Goal: Task Accomplishment & Management: Complete application form

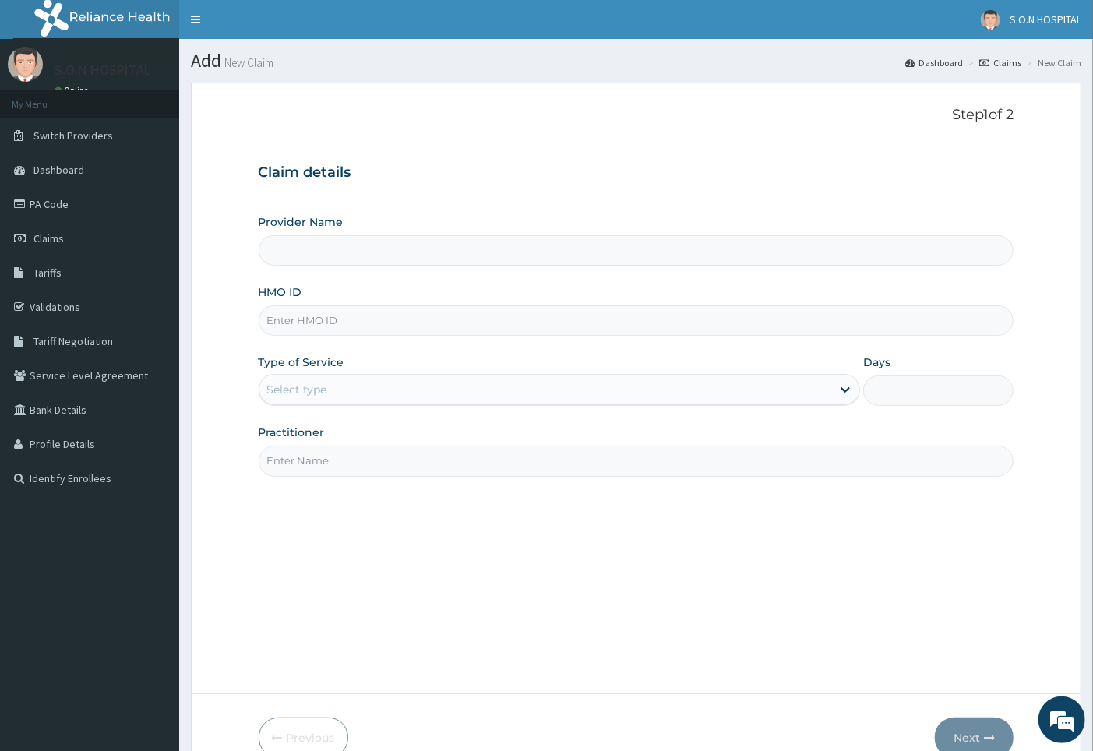
click at [392, 330] on input "HMO ID" at bounding box center [636, 320] width 755 height 30
type input "SISTERS OF [GEOGRAPHIC_DATA]"
type input "RFL/10169/B"
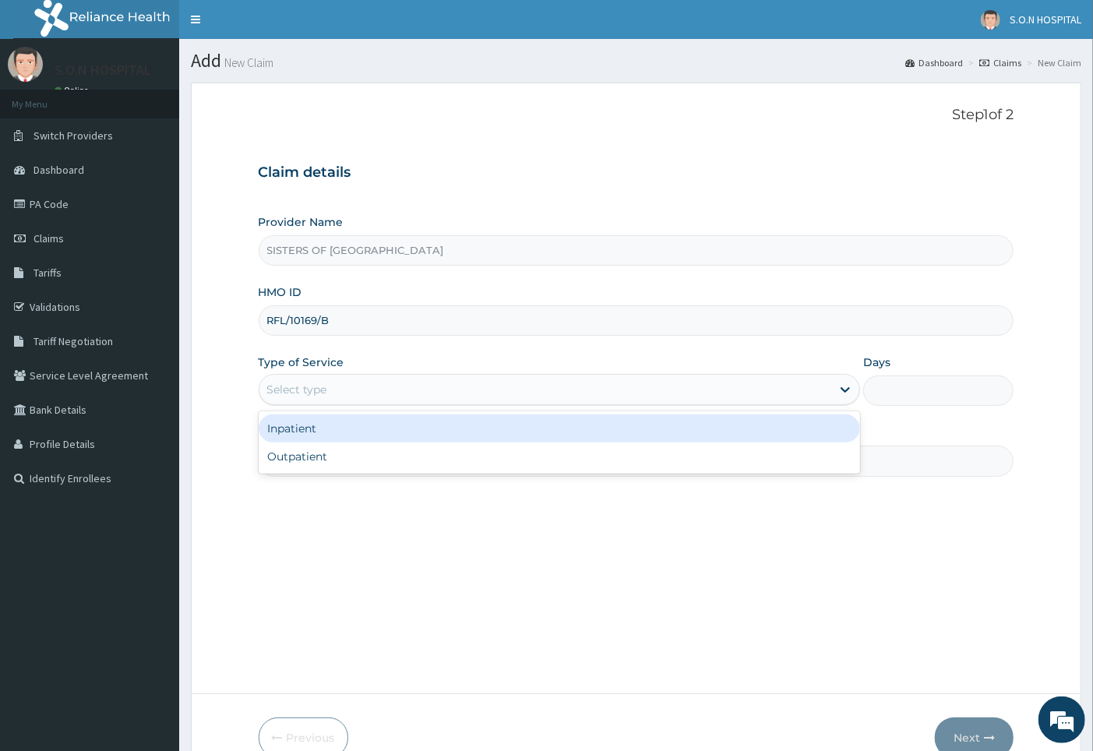
click at [333, 394] on div "Select type" at bounding box center [545, 389] width 572 height 25
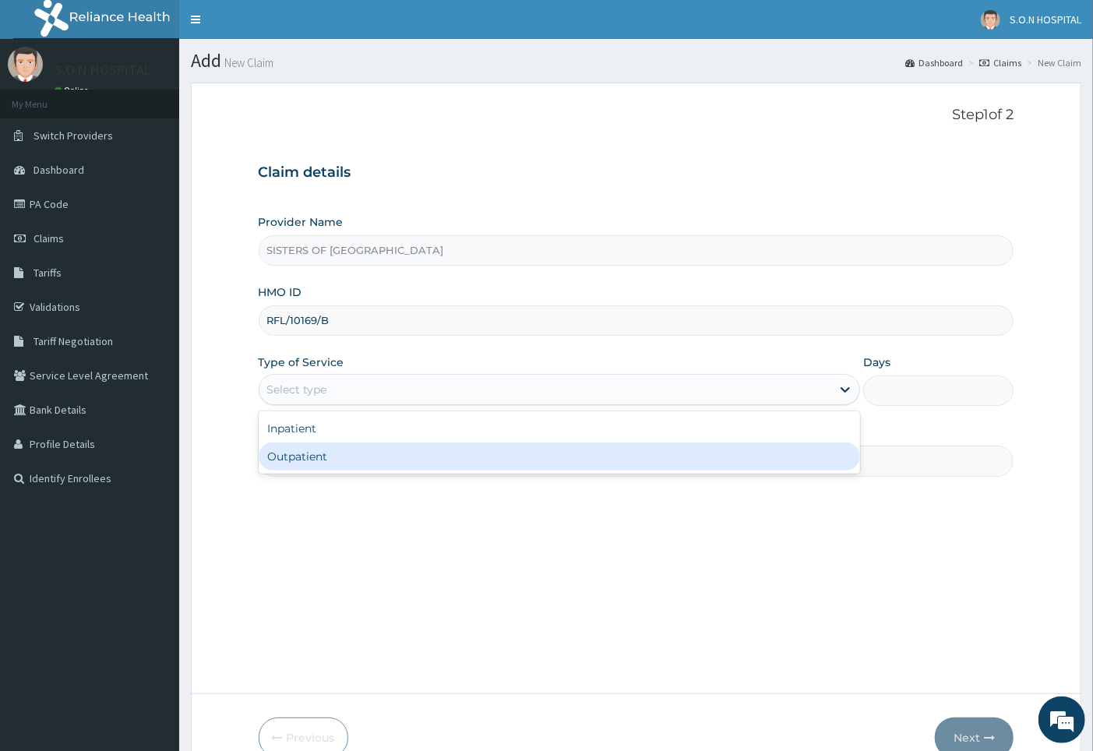
click at [323, 453] on div "Outpatient" at bounding box center [560, 456] width 602 height 28
type input "1"
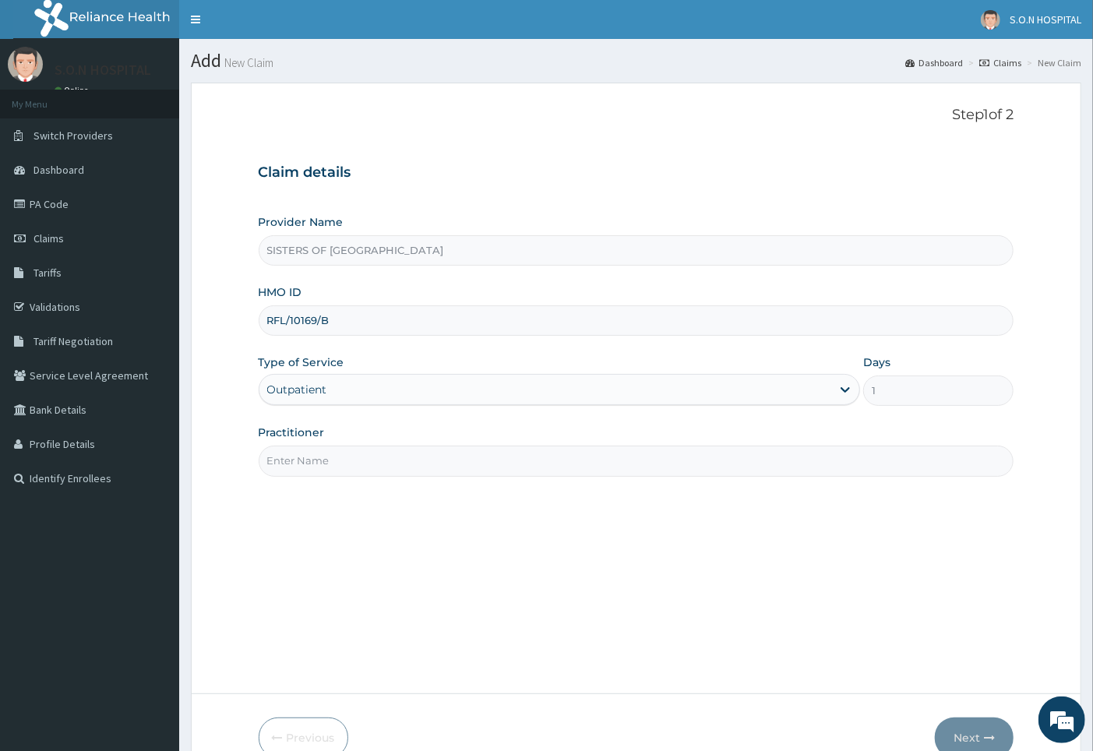
click at [329, 463] on input "Practitioner" at bounding box center [636, 460] width 755 height 30
type input "[PERSON_NAME]"
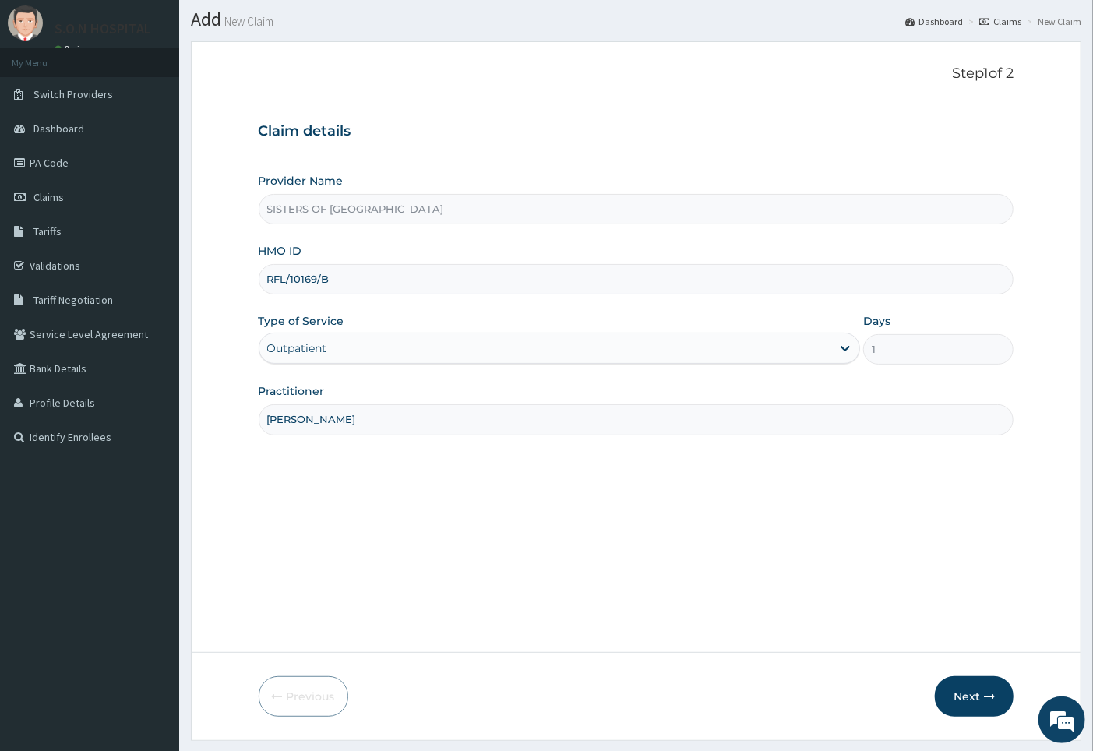
scroll to position [83, 0]
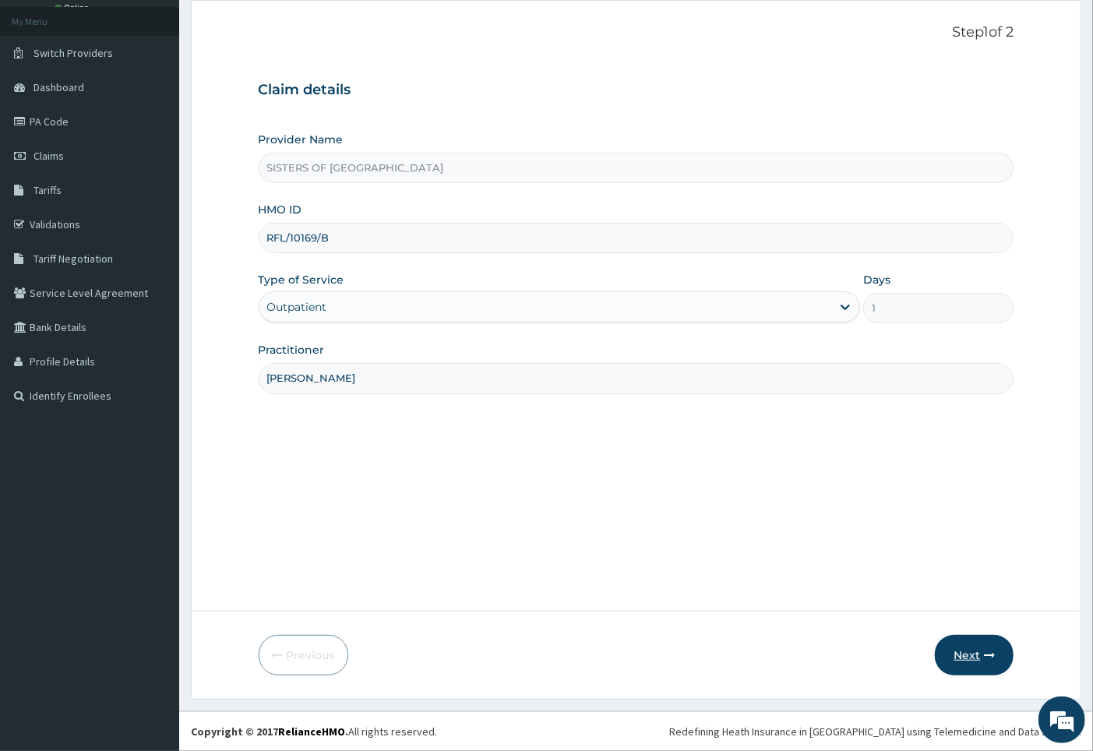
click at [978, 657] on button "Next" at bounding box center [973, 655] width 79 height 40
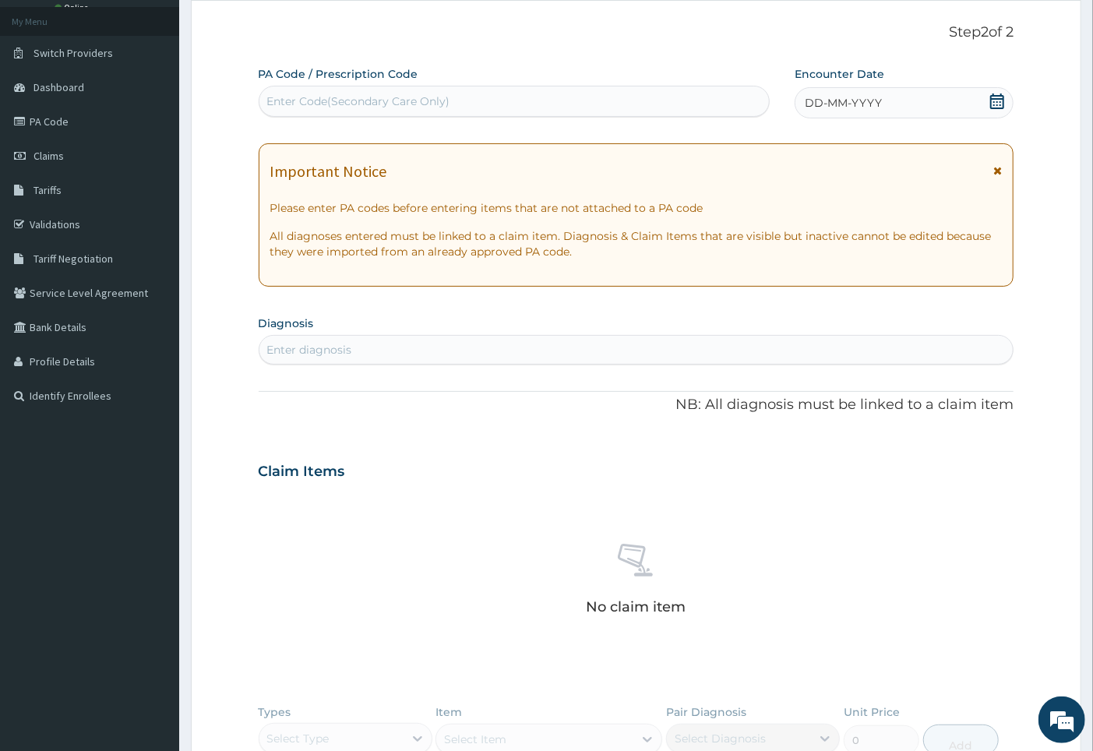
click at [413, 97] on div "Enter Code(Secondary Care Only)" at bounding box center [358, 101] width 183 height 16
type input "PA/9CF42E"
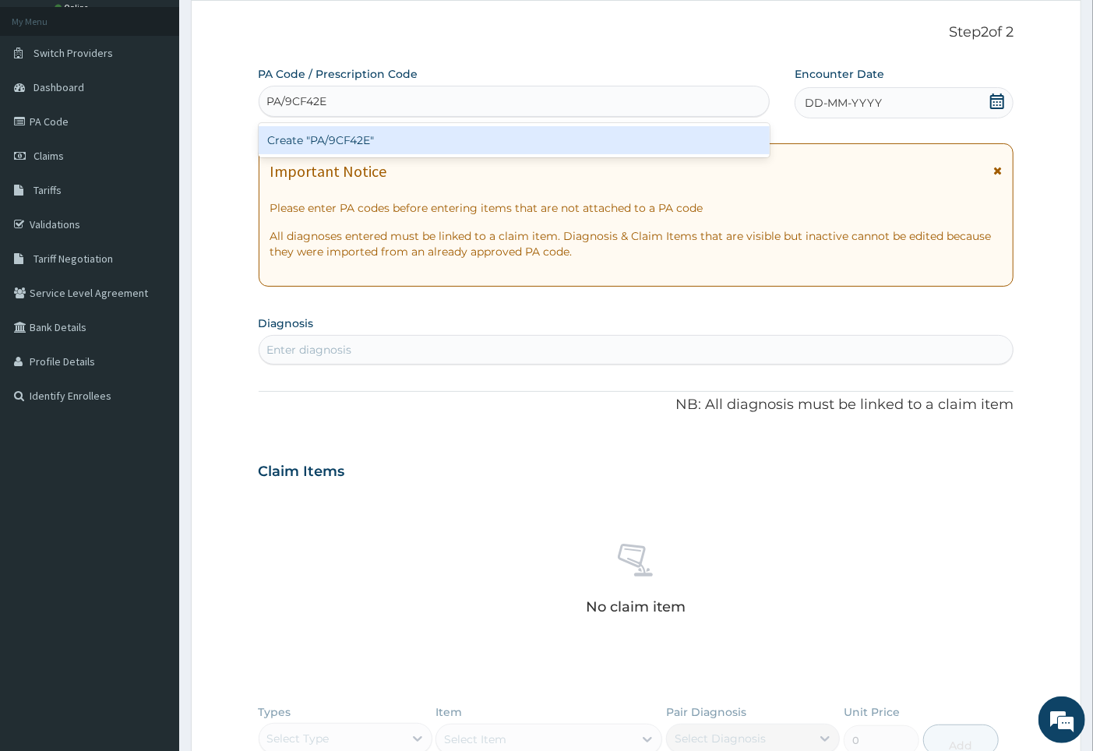
click at [405, 153] on div "Create "PA/9CF42E"" at bounding box center [514, 140] width 511 height 28
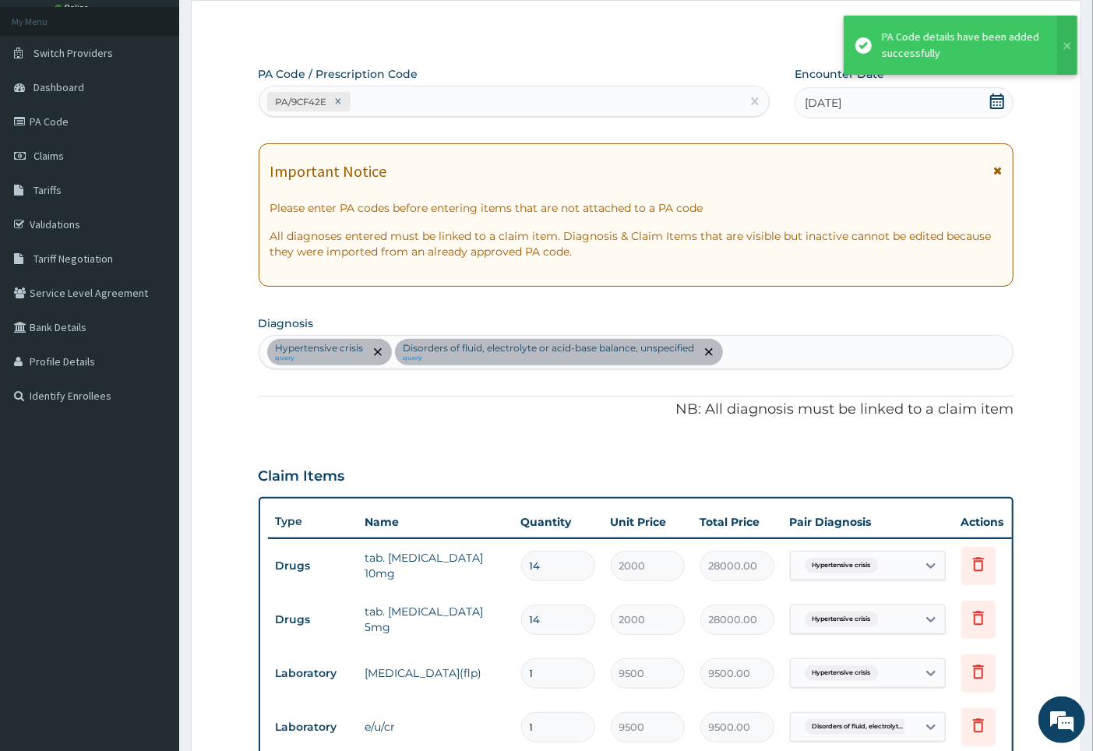
scroll to position [487, 0]
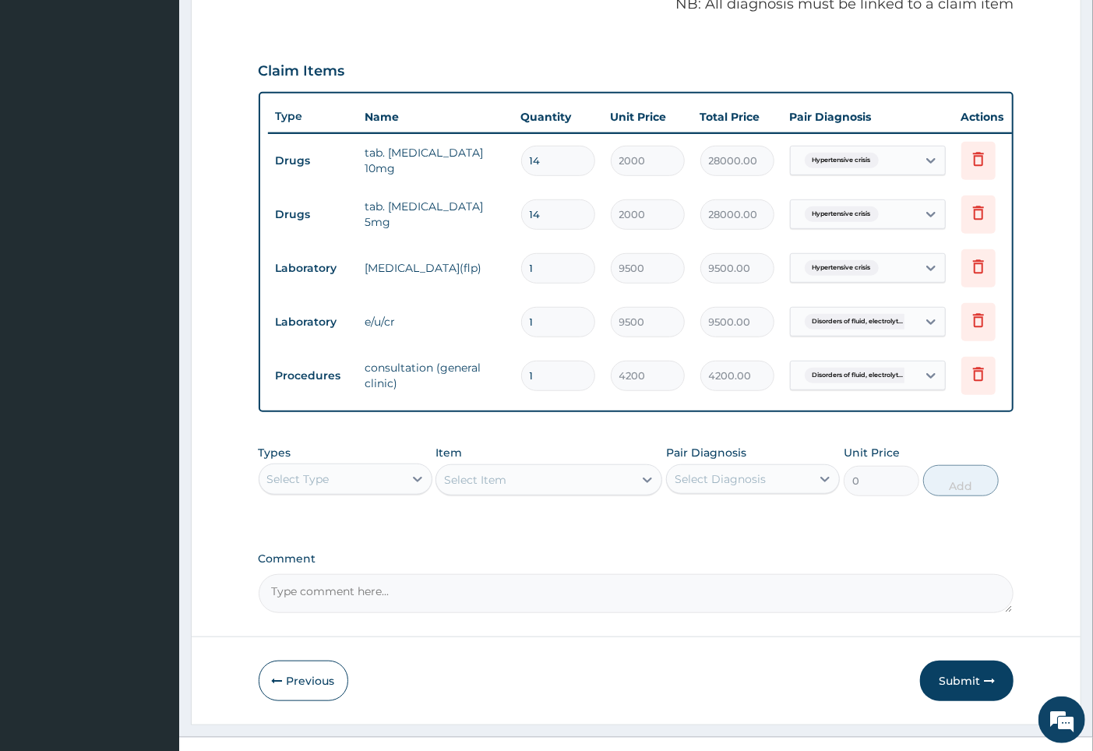
click at [396, 491] on div "Select Type" at bounding box center [331, 478] width 144 height 25
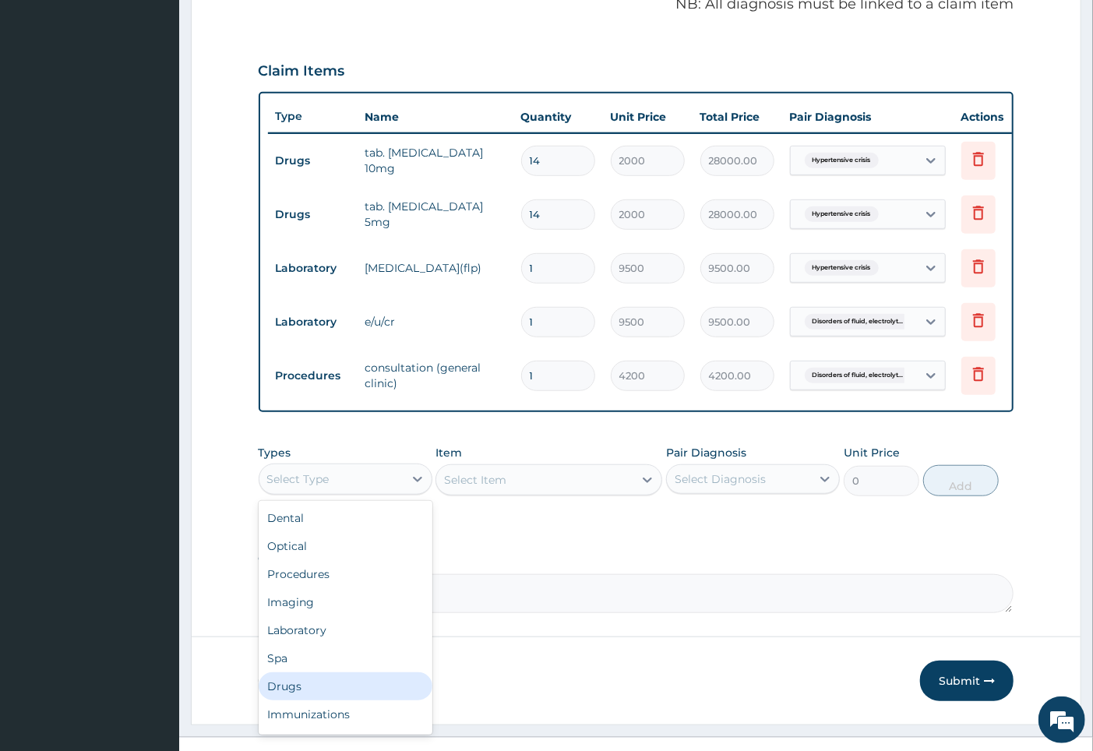
click at [357, 688] on div "Drugs" at bounding box center [346, 686] width 174 height 28
click at [340, 486] on div "Drugs" at bounding box center [331, 478] width 144 height 25
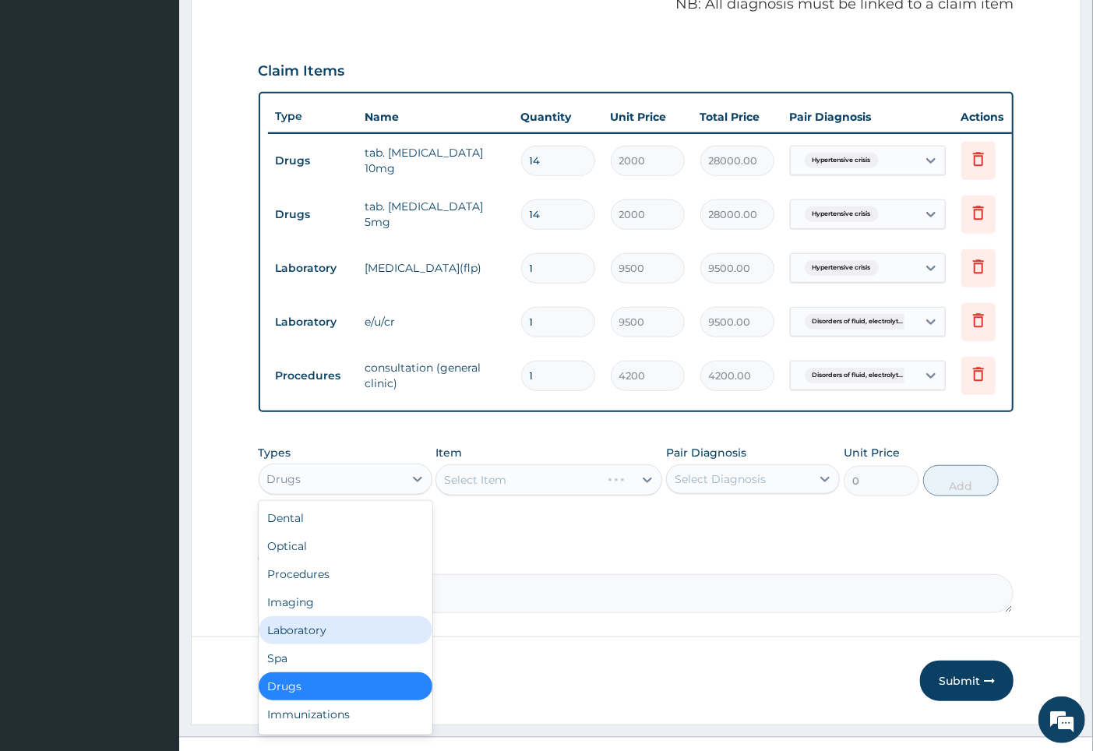
click at [340, 644] on div "Laboratory" at bounding box center [346, 630] width 174 height 28
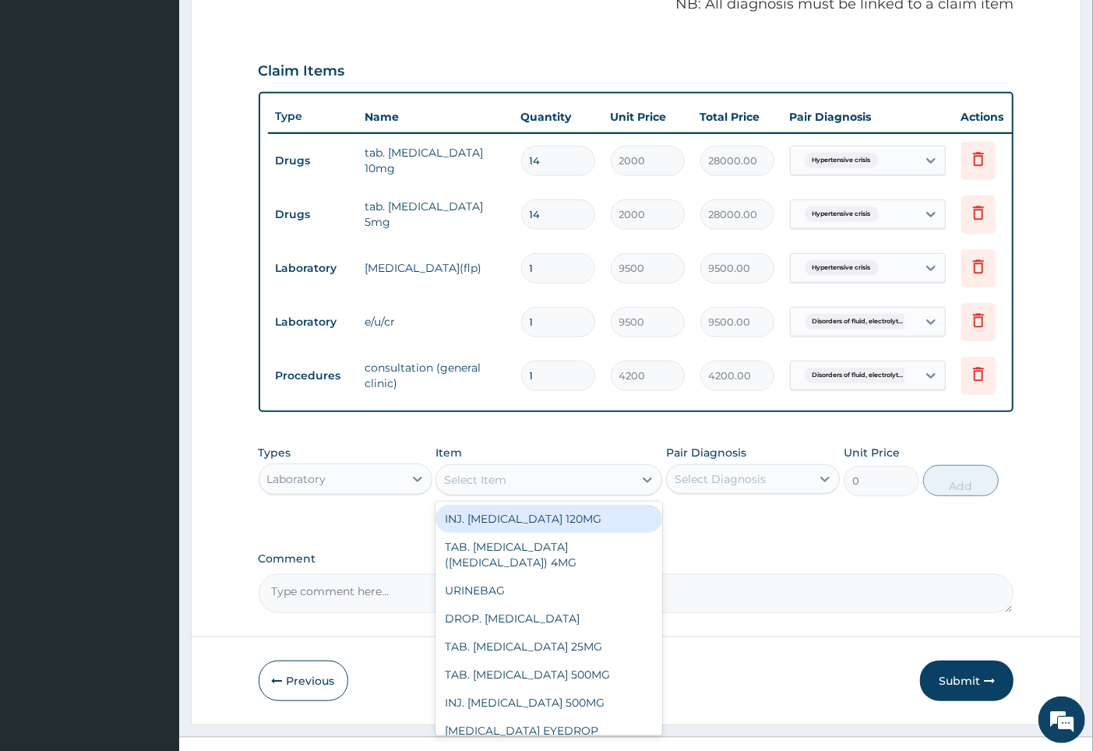
click at [572, 492] on div "Select Item" at bounding box center [534, 479] width 197 height 25
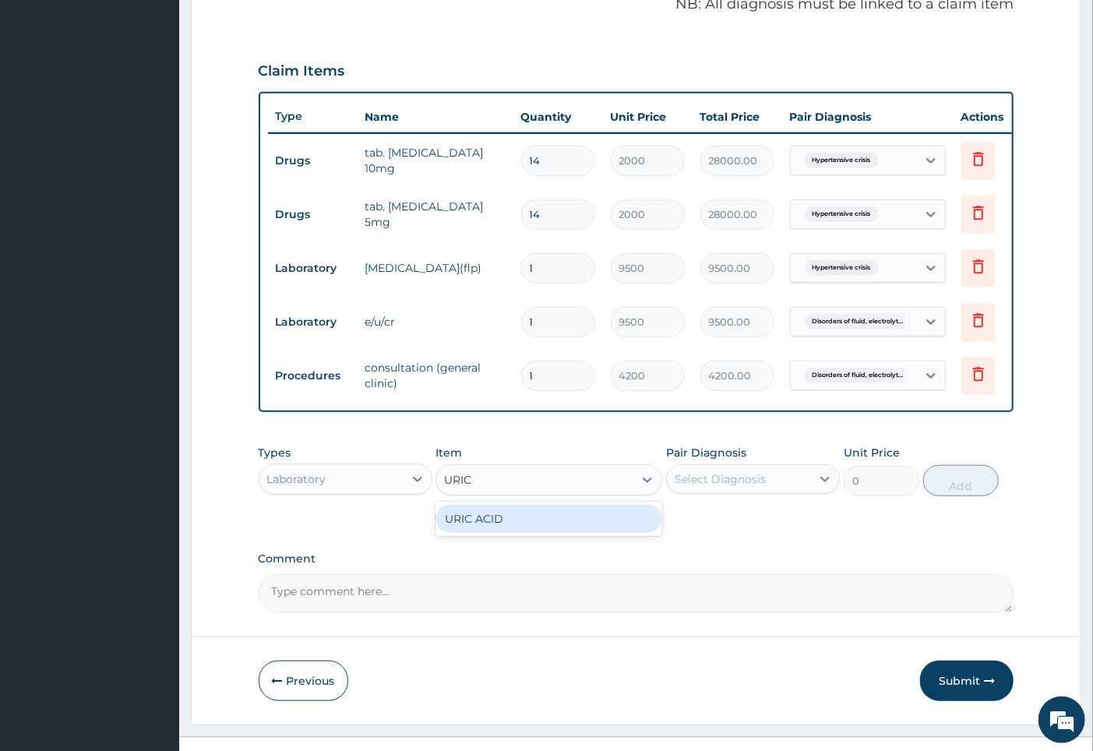
type input "URIC"
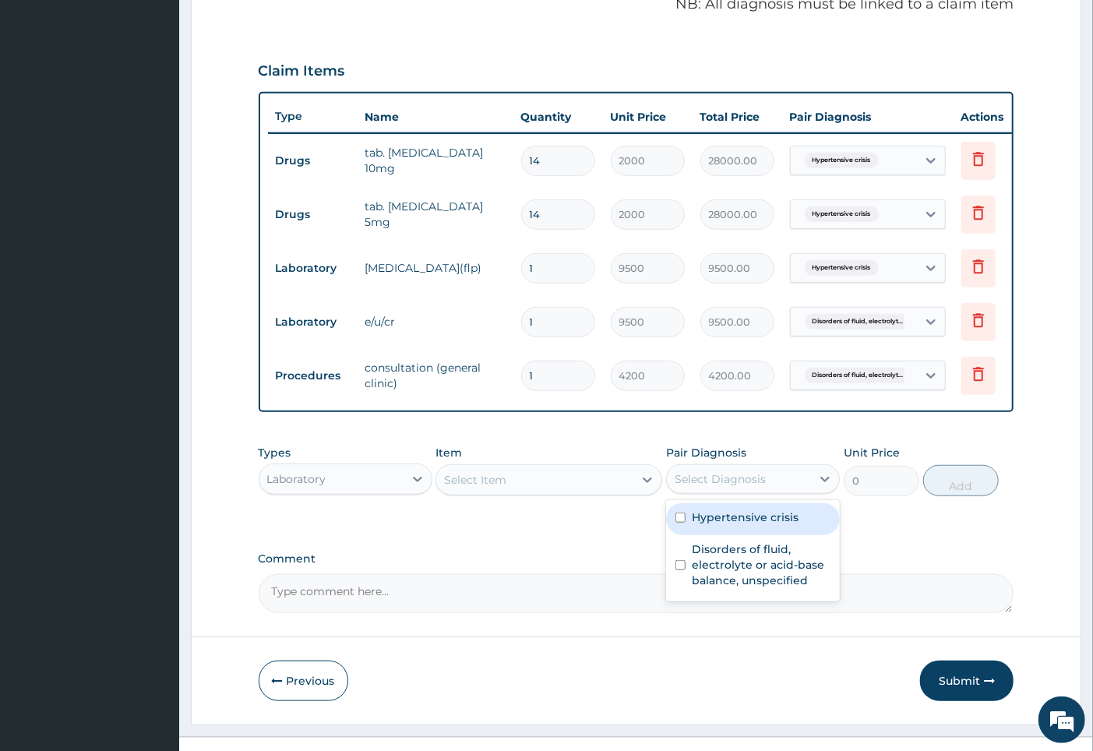
click at [790, 491] on div "Select Diagnosis" at bounding box center [739, 478] width 144 height 25
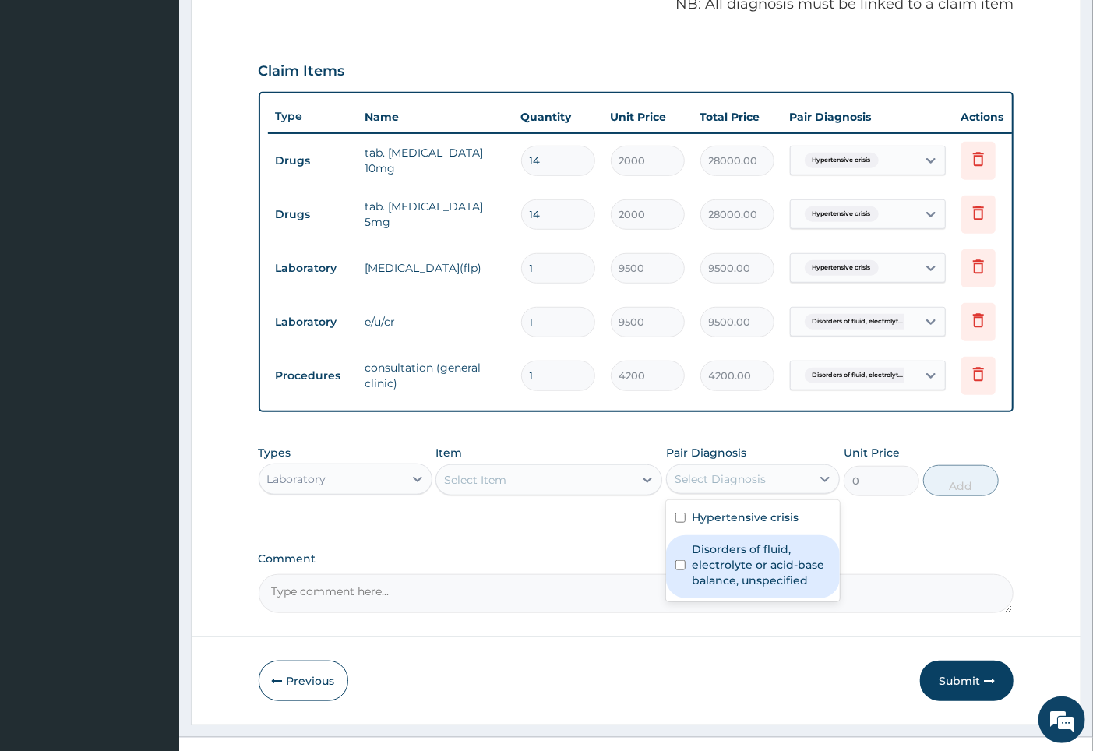
click at [766, 554] on div "Disorders of fluid, electrolyte or acid-base balance, unspecified" at bounding box center [753, 566] width 174 height 63
checkbox input "true"
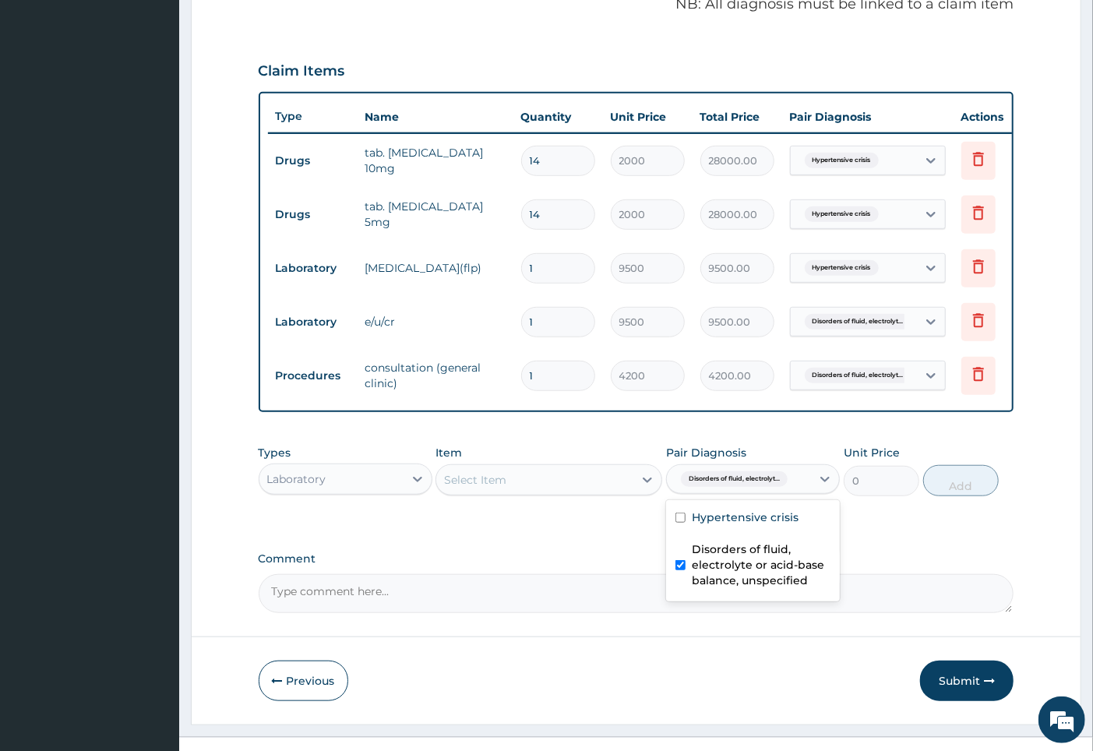
click at [535, 483] on div "Select Item" at bounding box center [534, 479] width 197 height 25
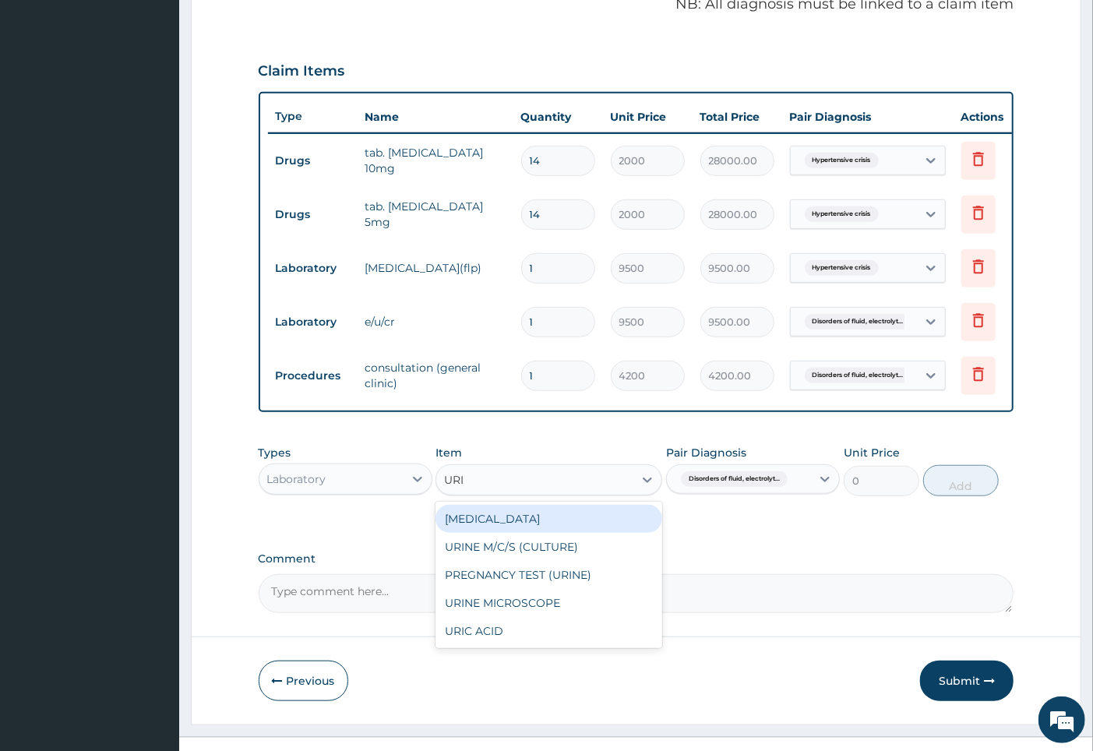
type input "URIC"
click at [531, 533] on div "URIC ACID" at bounding box center [548, 519] width 227 height 28
type input "4000"
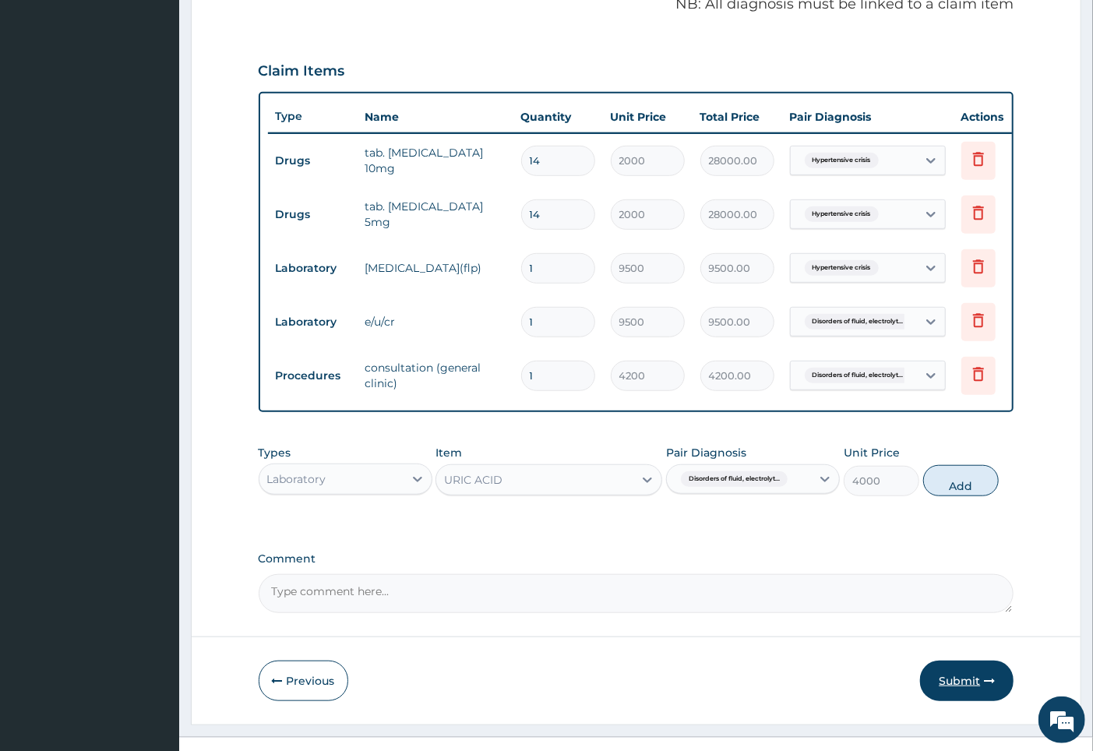
click at [961, 701] on button "Submit" at bounding box center [966, 680] width 93 height 40
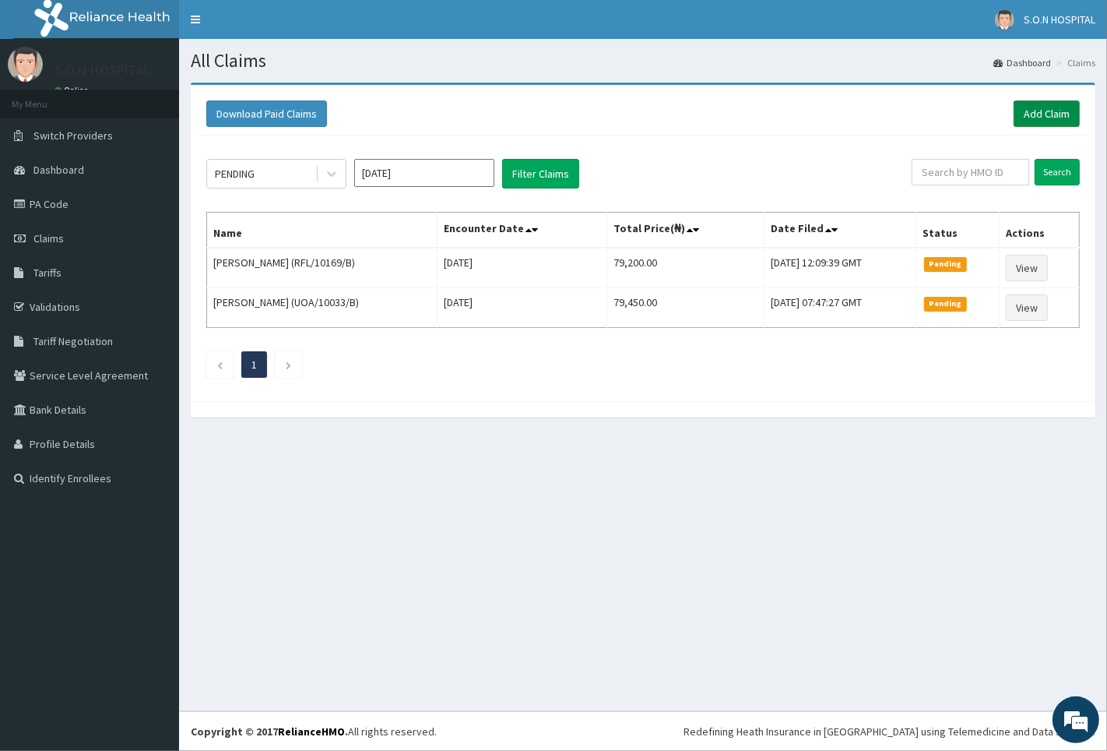
click at [1050, 107] on link "Add Claim" at bounding box center [1047, 113] width 66 height 26
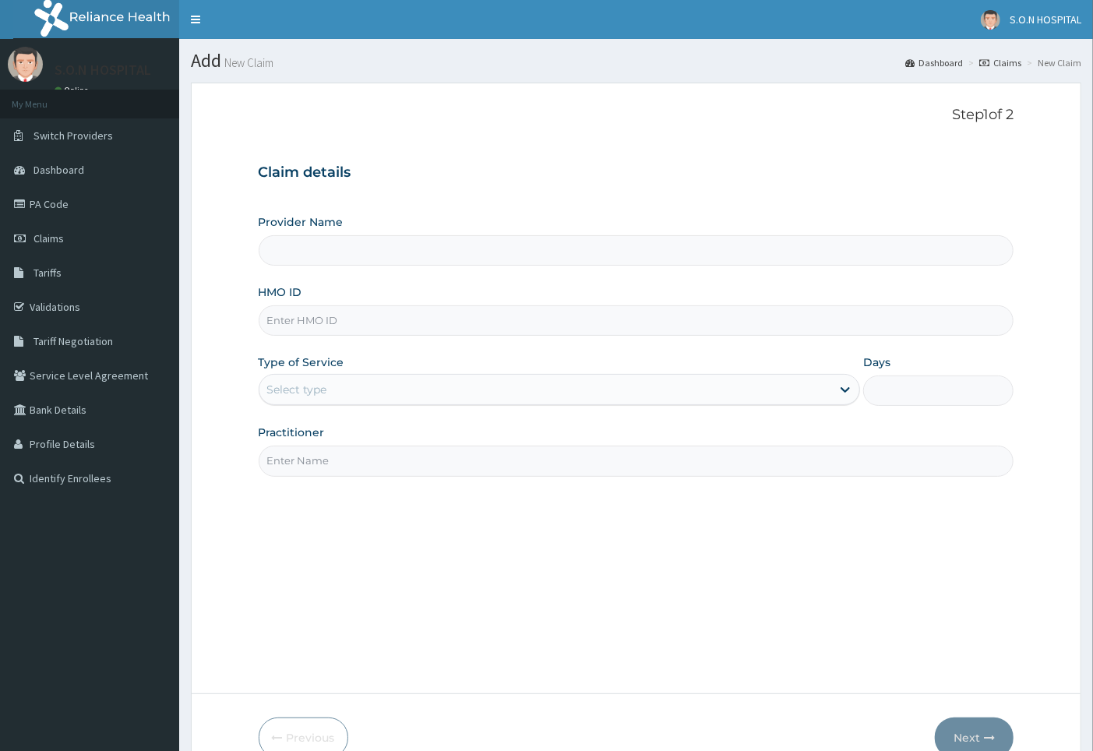
click at [74, 199] on link "PA Code" at bounding box center [89, 204] width 179 height 34
